Goal: Transaction & Acquisition: Book appointment/travel/reservation

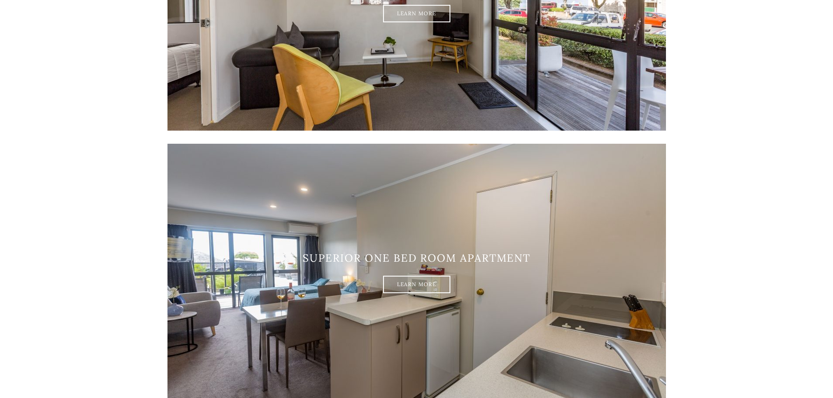
scroll to position [394, 0]
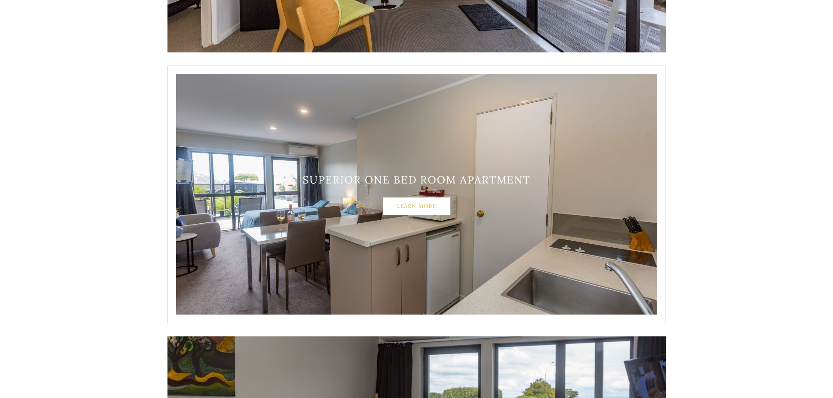
click at [439, 209] on link "Learn More" at bounding box center [416, 206] width 67 height 17
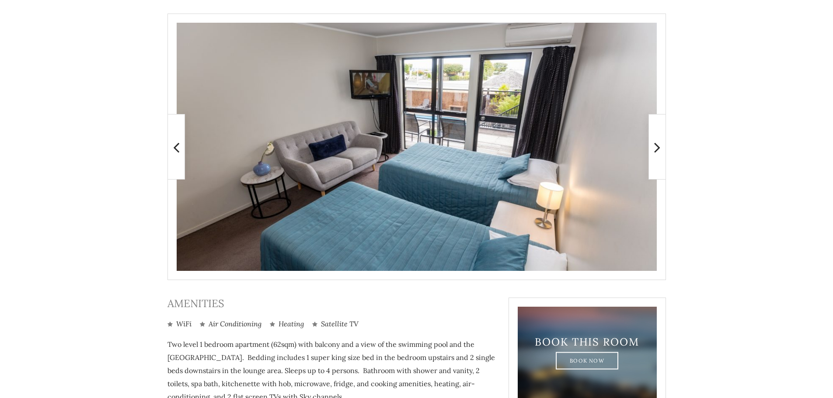
scroll to position [175, 0]
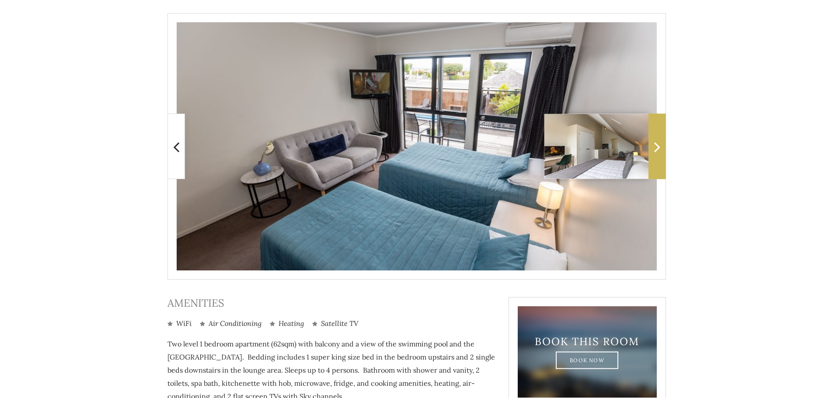
click at [653, 142] on span at bounding box center [657, 147] width 17 height 66
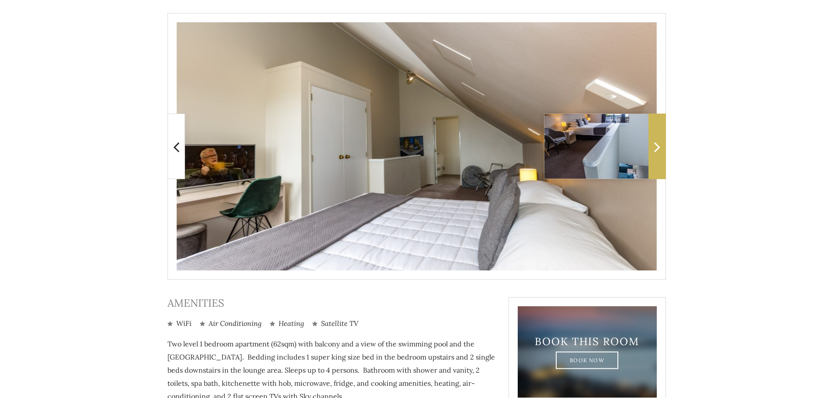
click at [661, 141] on span at bounding box center [657, 147] width 17 height 66
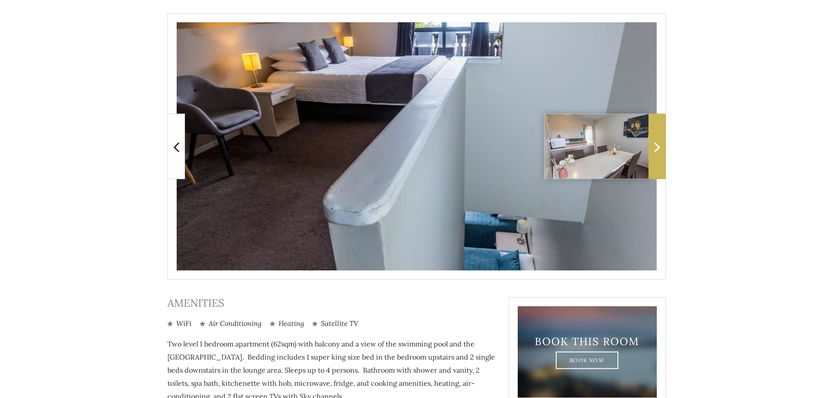
click at [661, 141] on span at bounding box center [657, 147] width 17 height 66
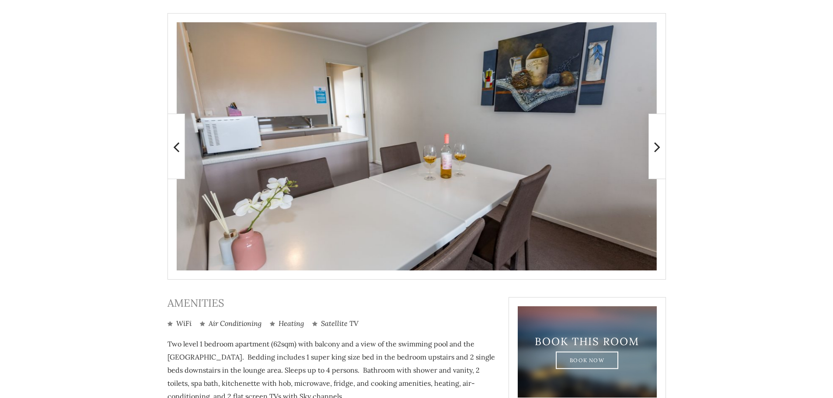
scroll to position [87, 0]
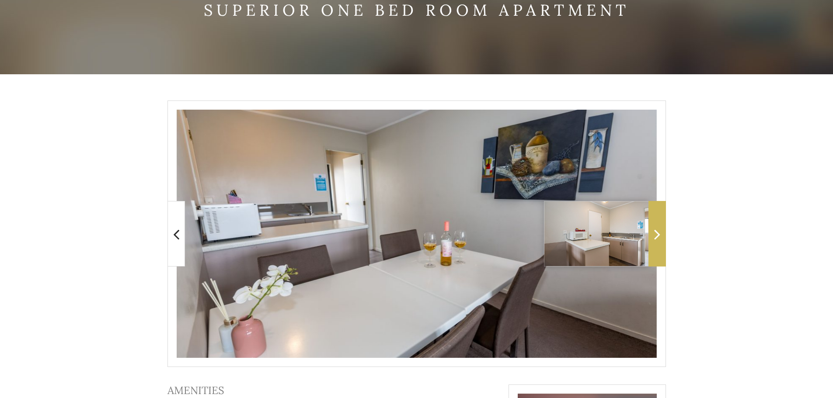
click at [661, 244] on span at bounding box center [657, 234] width 17 height 66
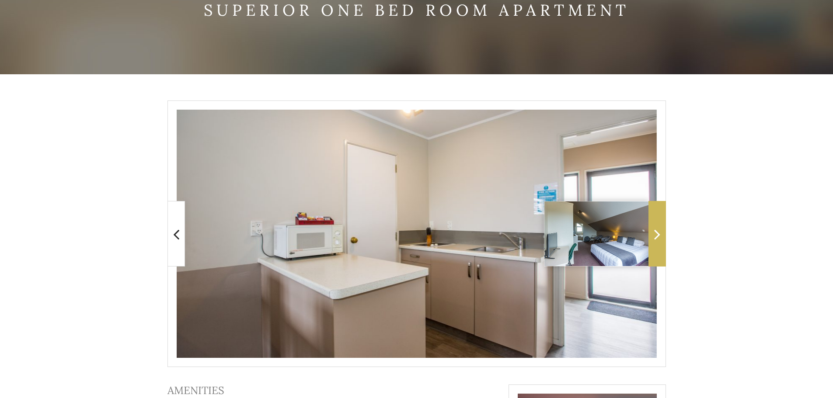
click at [661, 244] on span at bounding box center [657, 234] width 17 height 66
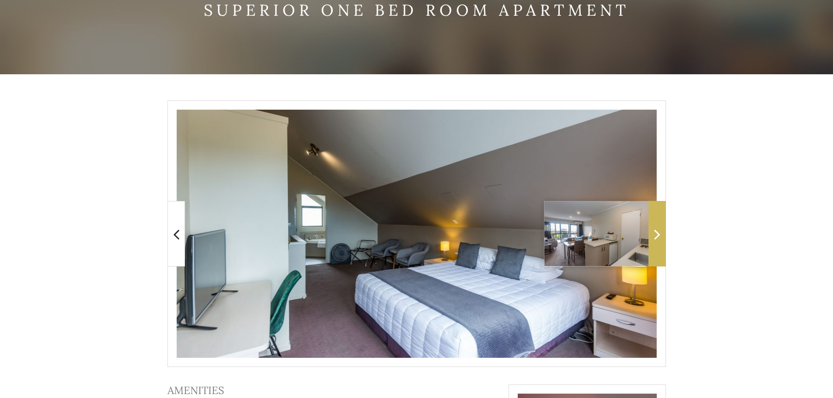
click at [661, 244] on span at bounding box center [657, 234] width 17 height 66
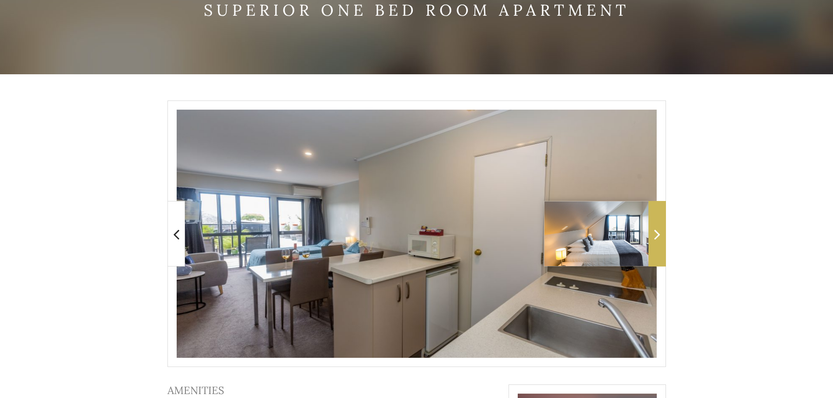
click at [661, 244] on span at bounding box center [657, 234] width 17 height 66
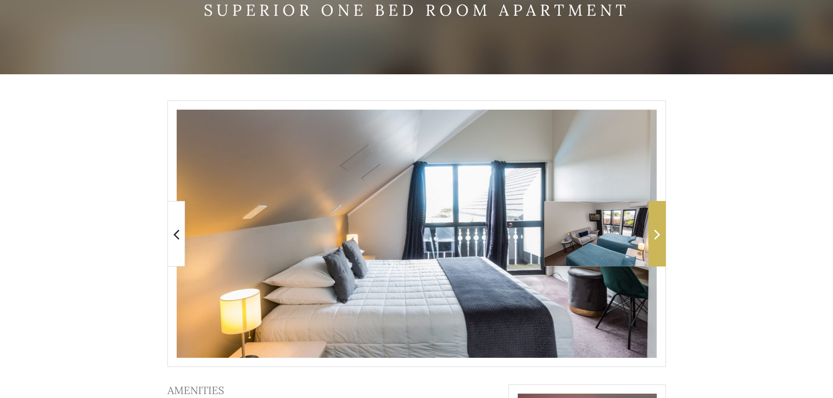
click at [661, 244] on span at bounding box center [657, 234] width 17 height 66
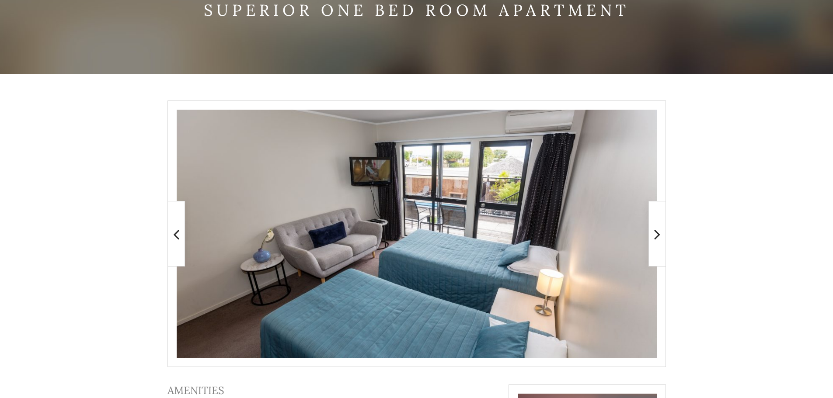
scroll to position [0, 0]
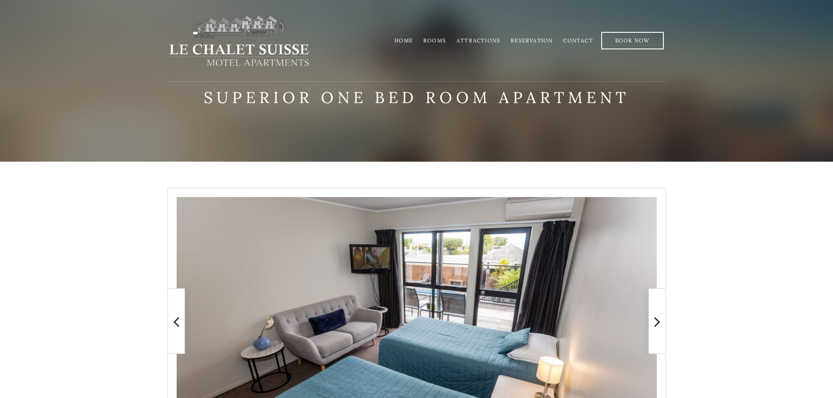
click at [438, 39] on link "Rooms" at bounding box center [434, 40] width 23 height 7
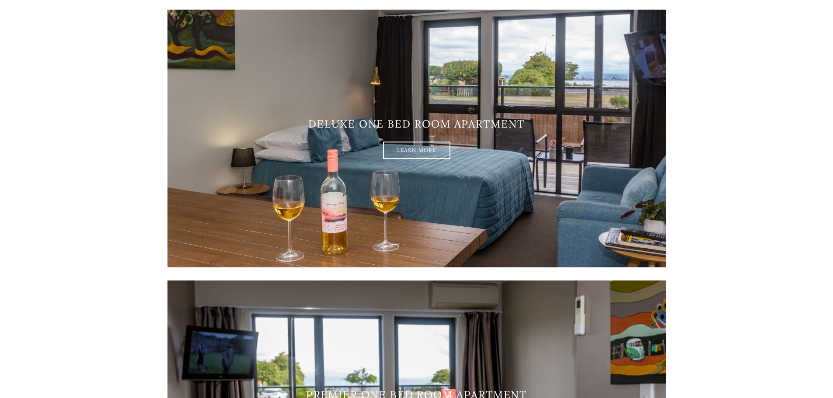
scroll to position [787, 0]
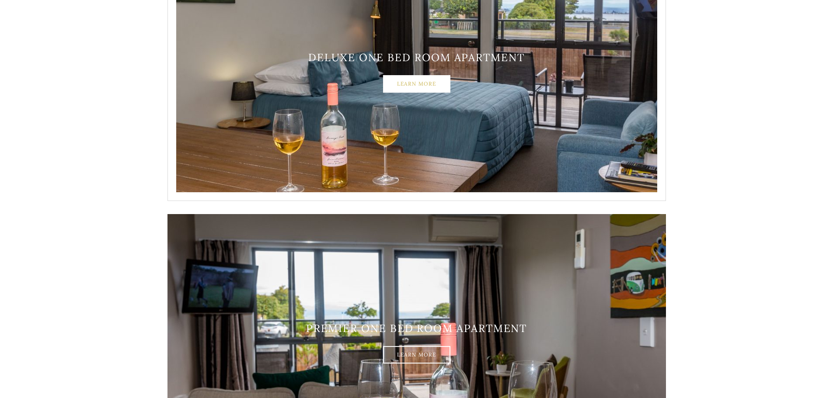
click at [433, 83] on link "Learn More" at bounding box center [416, 83] width 67 height 17
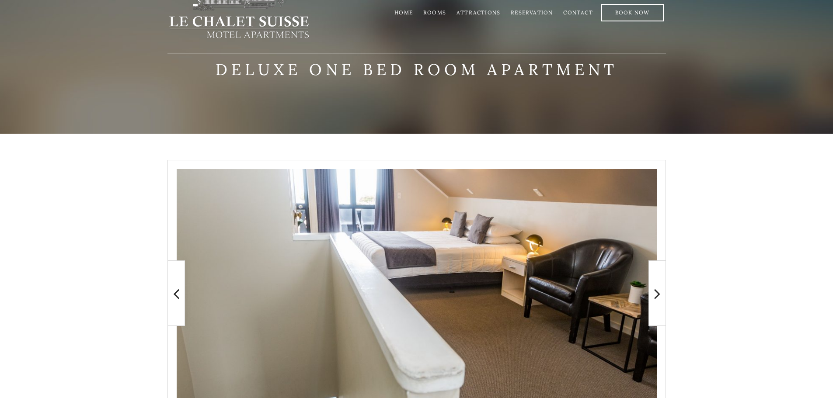
scroll to position [44, 0]
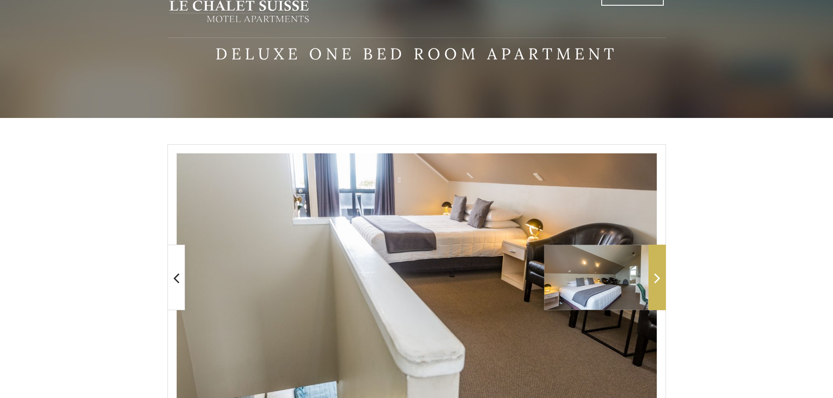
click at [663, 276] on span at bounding box center [657, 278] width 17 height 66
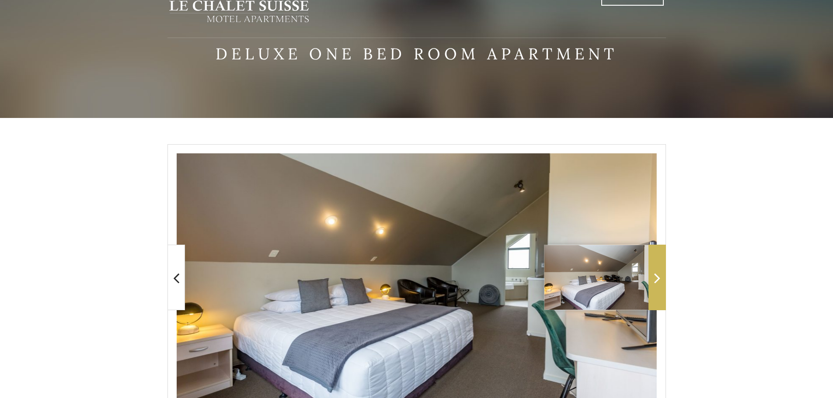
click at [663, 276] on span at bounding box center [657, 278] width 17 height 66
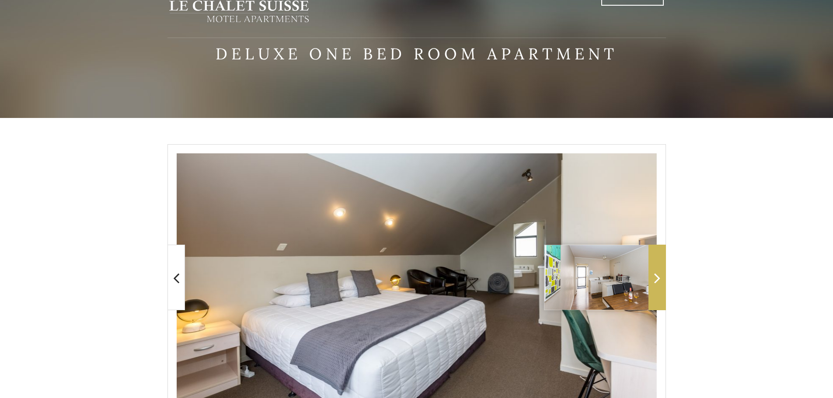
click at [663, 276] on span at bounding box center [657, 278] width 17 height 66
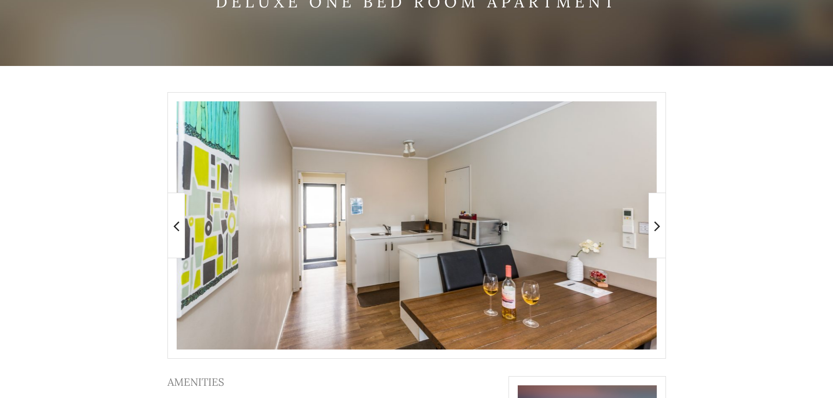
scroll to position [131, 0]
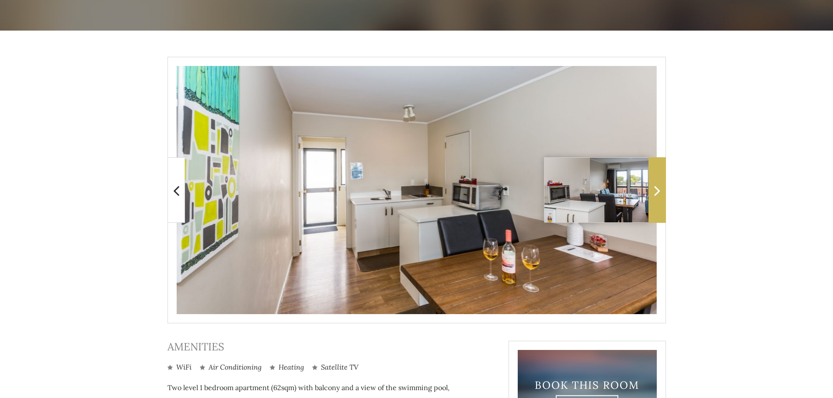
click at [658, 200] on span at bounding box center [657, 190] width 17 height 66
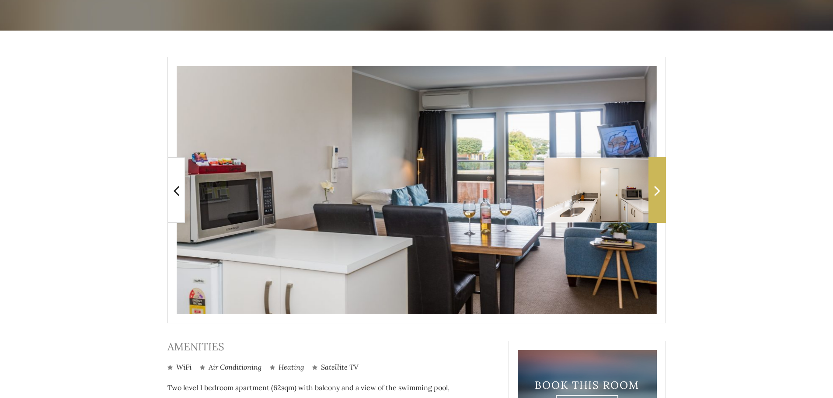
click at [656, 194] on icon at bounding box center [657, 190] width 6 height 17
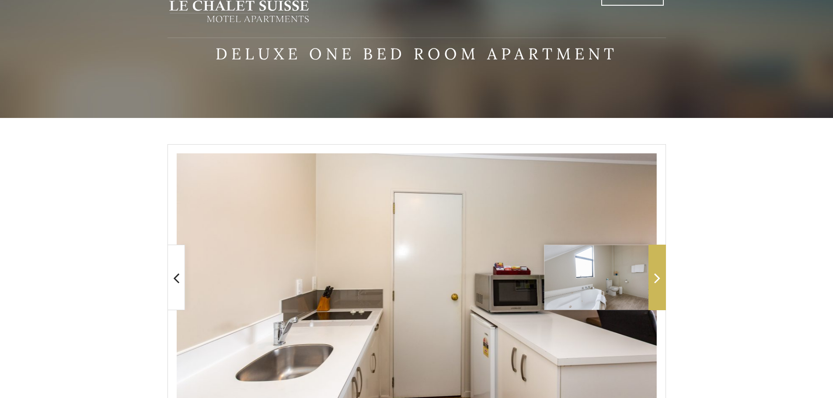
scroll to position [0, 0]
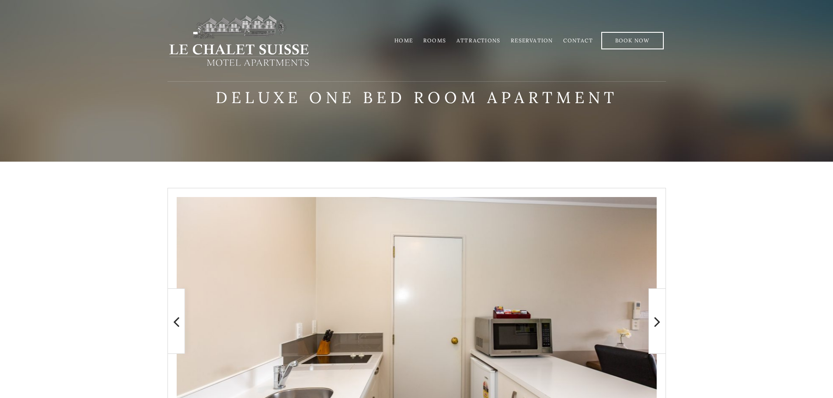
click at [434, 40] on link "Rooms" at bounding box center [434, 40] width 23 height 7
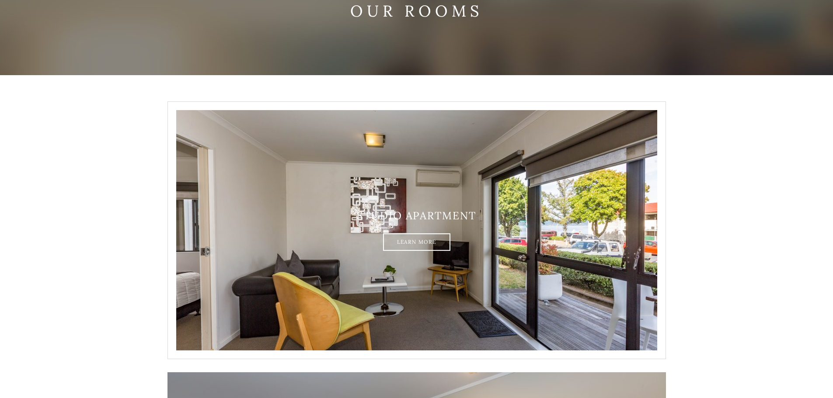
scroll to position [87, 0]
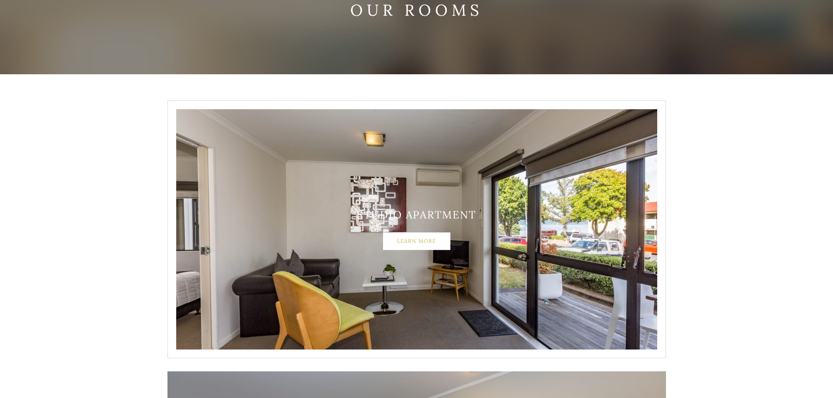
click at [429, 237] on link "Learn More" at bounding box center [416, 241] width 67 height 17
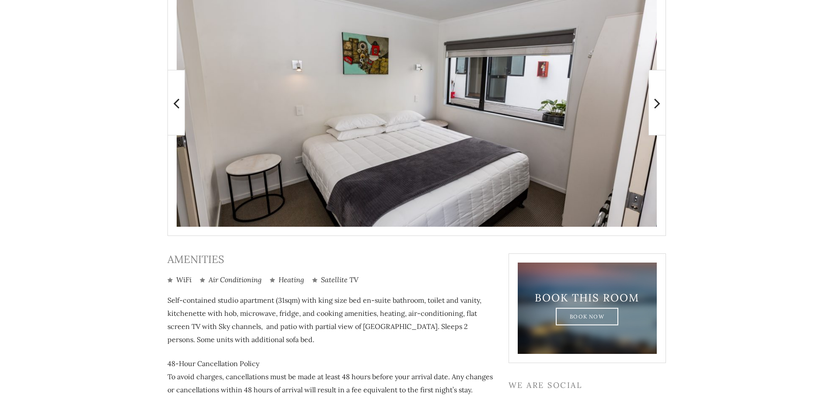
scroll to position [131, 0]
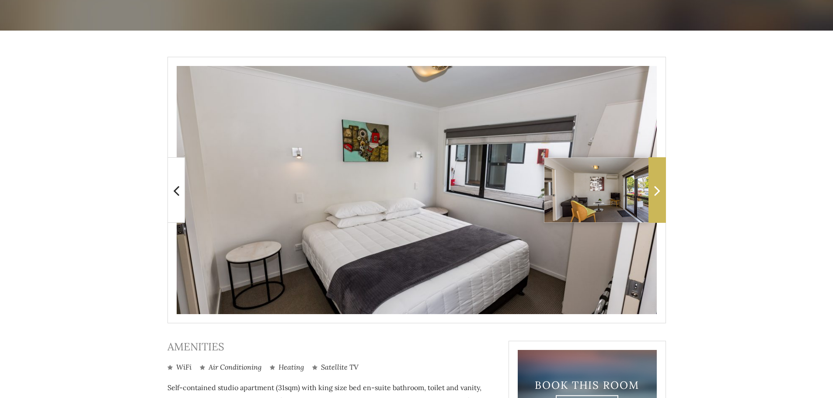
click at [658, 199] on icon at bounding box center [657, 190] width 6 height 17
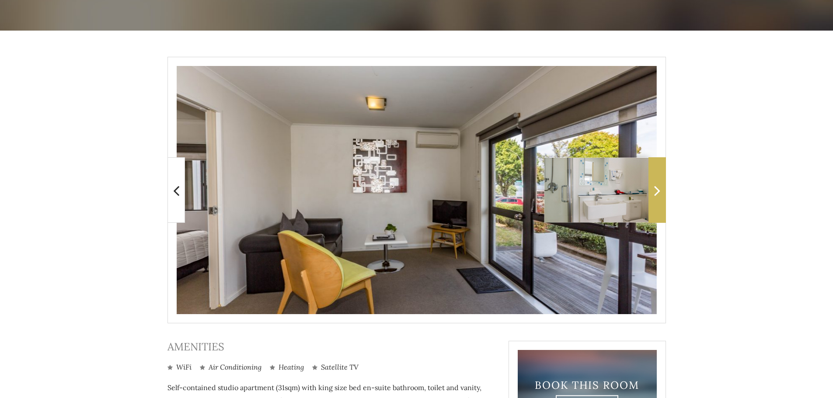
click at [658, 199] on icon at bounding box center [657, 190] width 6 height 17
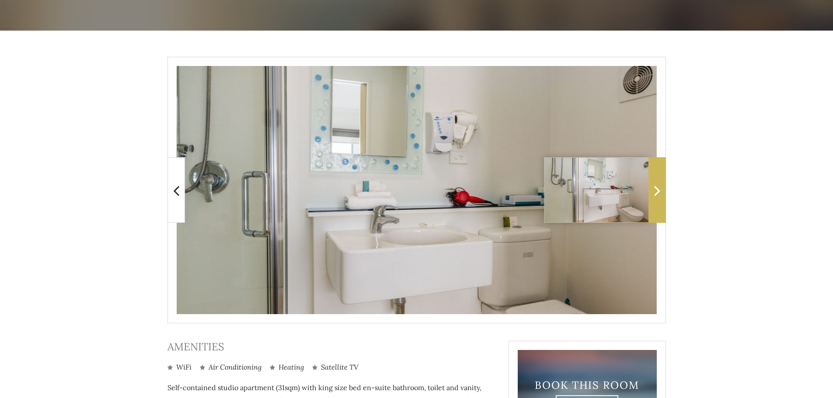
click at [658, 199] on icon at bounding box center [657, 190] width 6 height 17
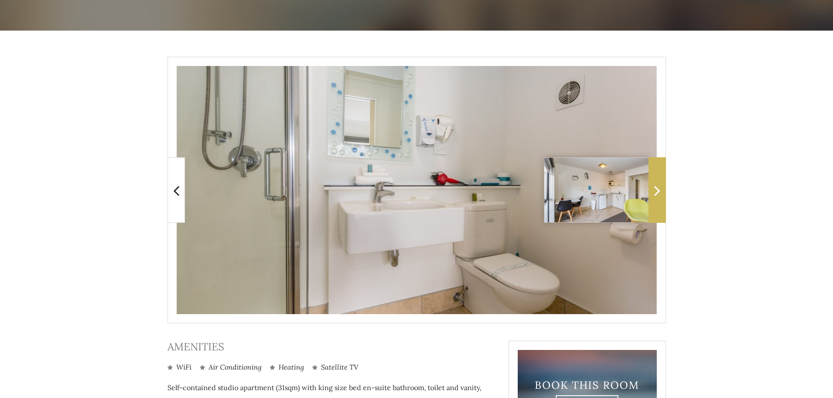
click at [658, 199] on icon at bounding box center [657, 190] width 6 height 17
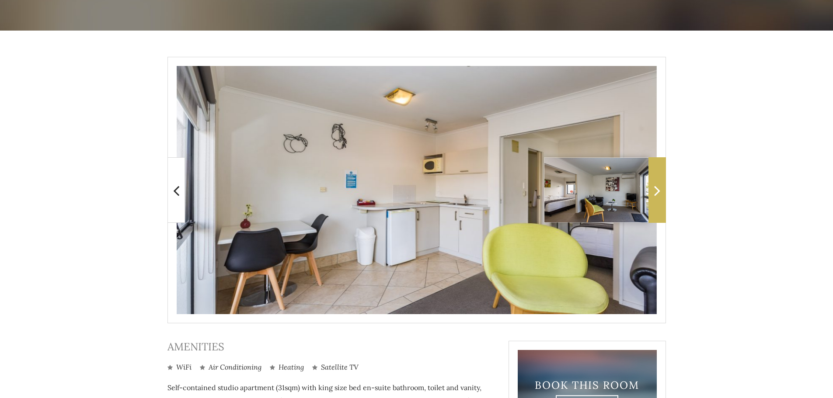
click at [658, 206] on span at bounding box center [657, 190] width 17 height 66
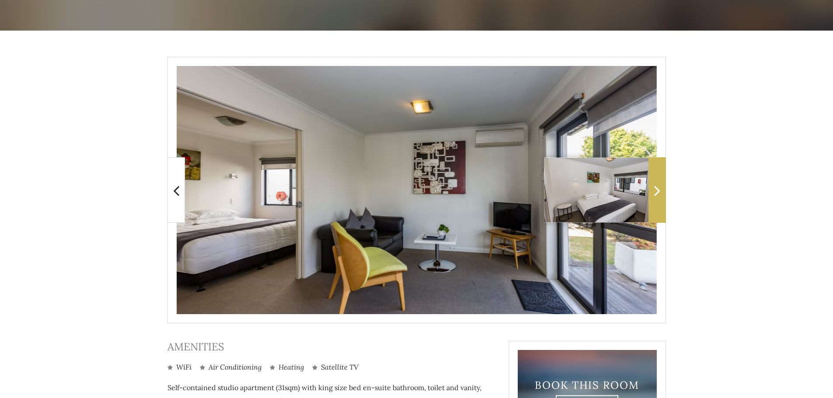
click at [659, 206] on span at bounding box center [657, 190] width 17 height 66
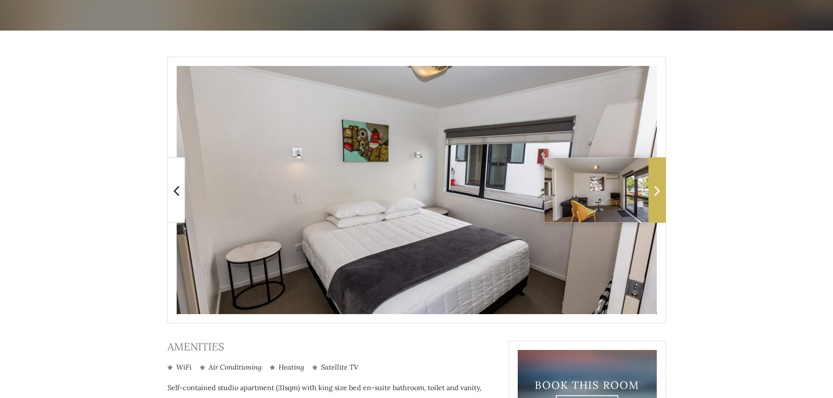
click at [659, 206] on span at bounding box center [657, 190] width 17 height 66
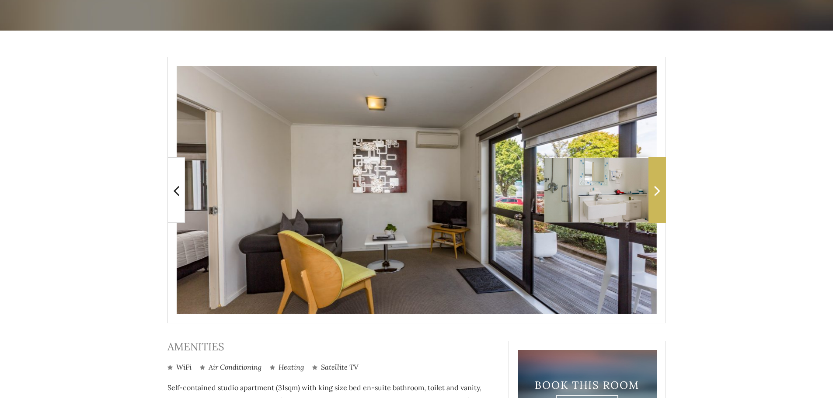
click at [659, 206] on span at bounding box center [657, 190] width 17 height 66
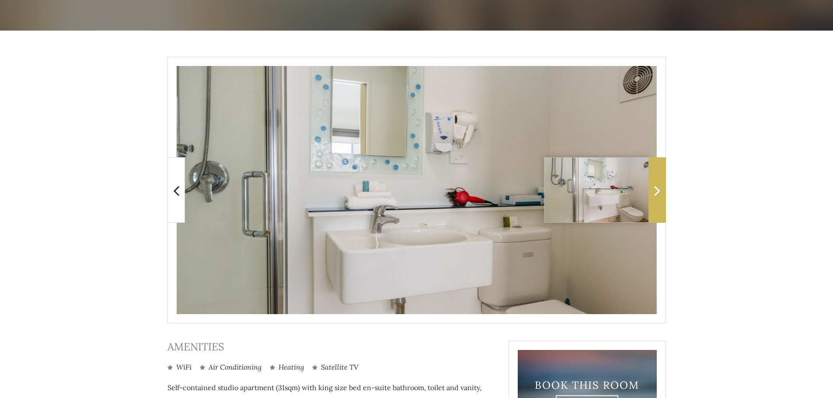
click at [659, 206] on span at bounding box center [657, 190] width 17 height 66
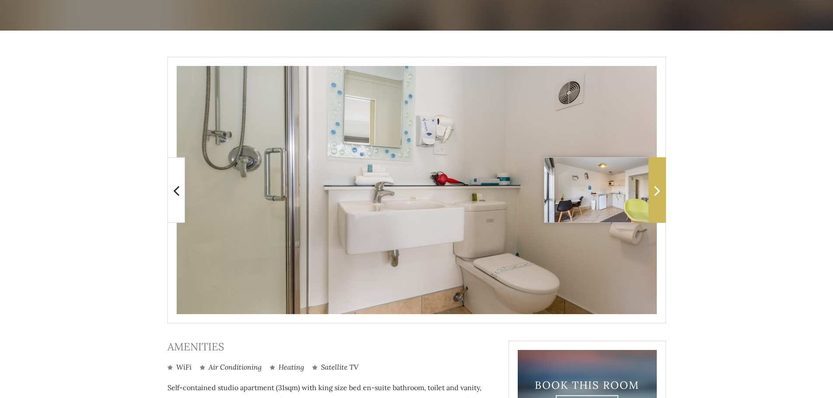
click at [659, 206] on span at bounding box center [657, 190] width 17 height 66
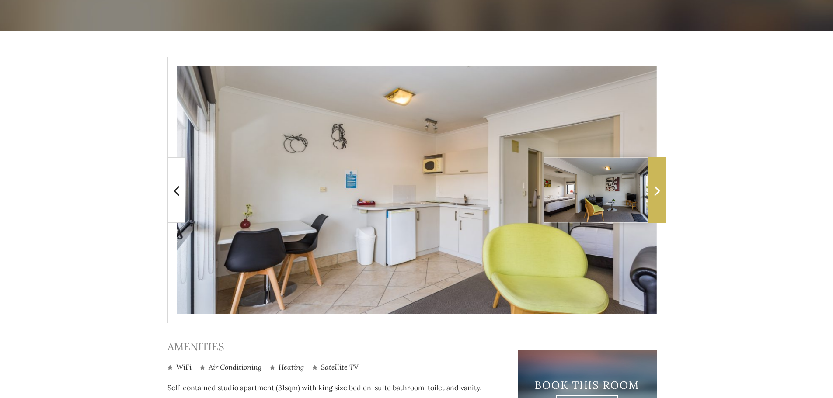
click at [659, 206] on span at bounding box center [657, 190] width 17 height 66
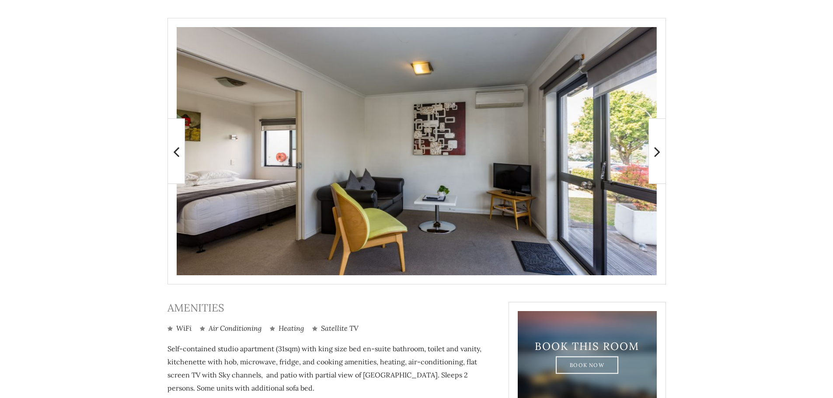
scroll to position [252, 0]
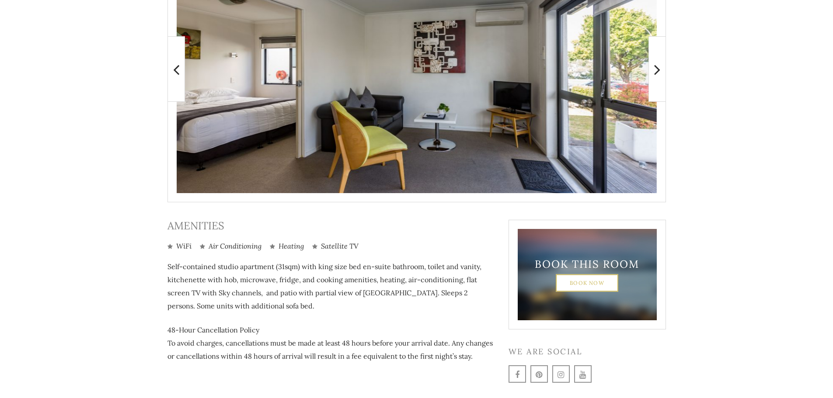
click at [575, 289] on link "Book Now" at bounding box center [587, 282] width 63 height 17
